Goal: Navigation & Orientation: Find specific page/section

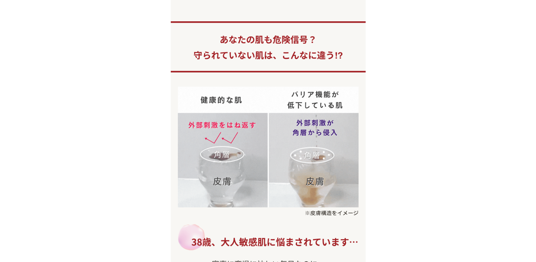
click at [279, 23] on img at bounding box center [268, 46] width 195 height 51
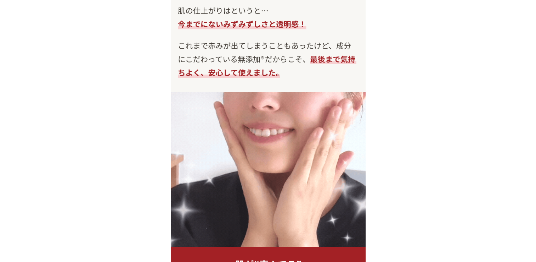
scroll to position [5433, 0]
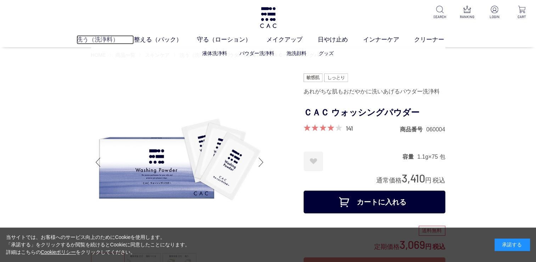
click at [102, 39] on link "洗う（洗浄料）" at bounding box center [105, 39] width 57 height 9
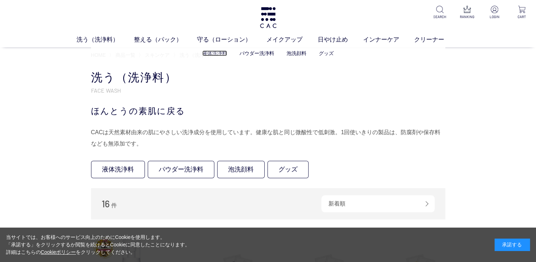
click at [217, 51] on link "液体洗浄料" at bounding box center [214, 53] width 25 height 6
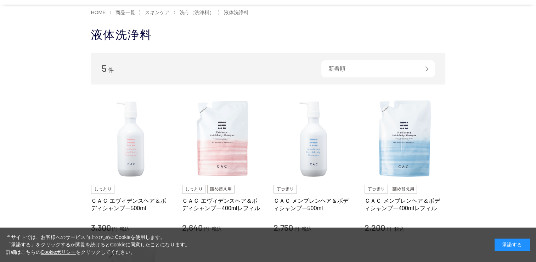
scroll to position [57, 0]
